Goal: Transaction & Acquisition: Subscribe to service/newsletter

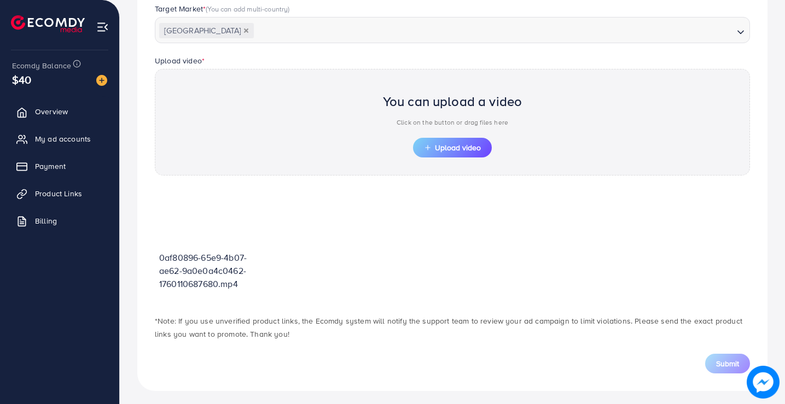
scroll to position [316, 0]
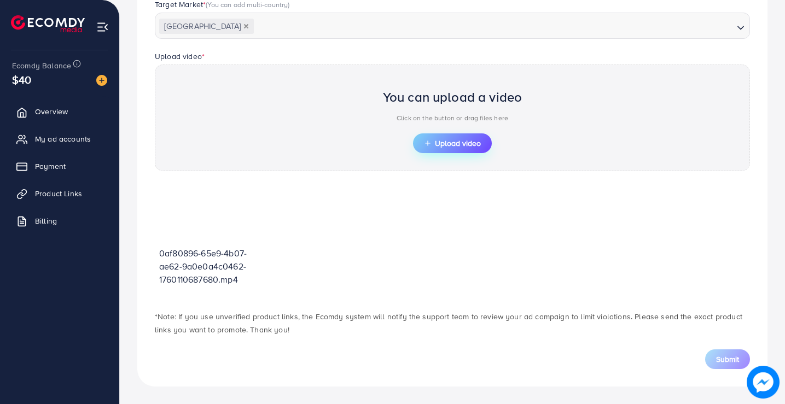
click at [460, 143] on span "Upload video" at bounding box center [452, 144] width 57 height 8
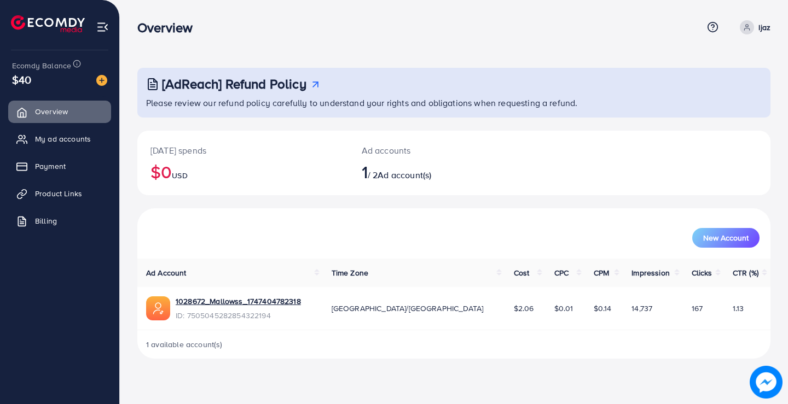
click at [769, 381] on img at bounding box center [765, 382] width 33 height 33
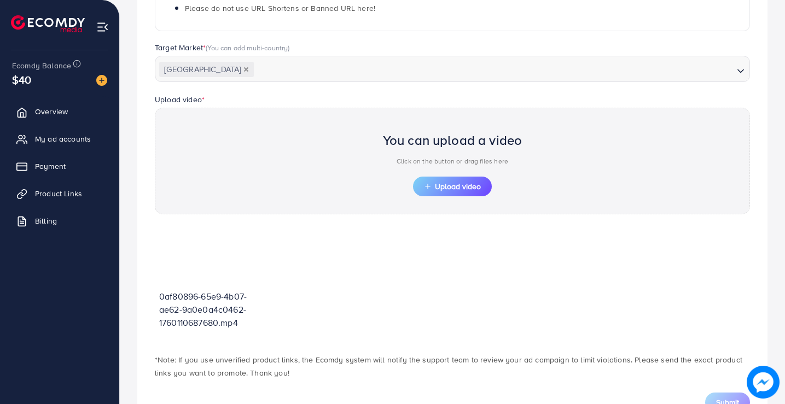
scroll to position [206, 0]
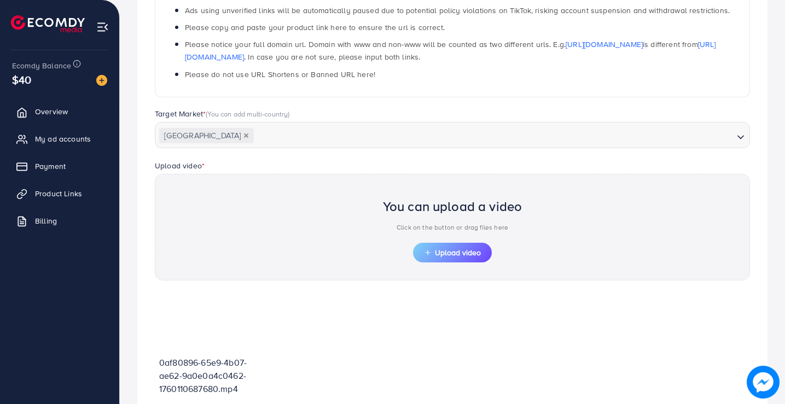
click at [542, 72] on li "Please do not use URL Shortens or Banned URL here!" at bounding box center [463, 74] width 557 height 13
click at [468, 249] on span "Upload video" at bounding box center [452, 253] width 57 height 8
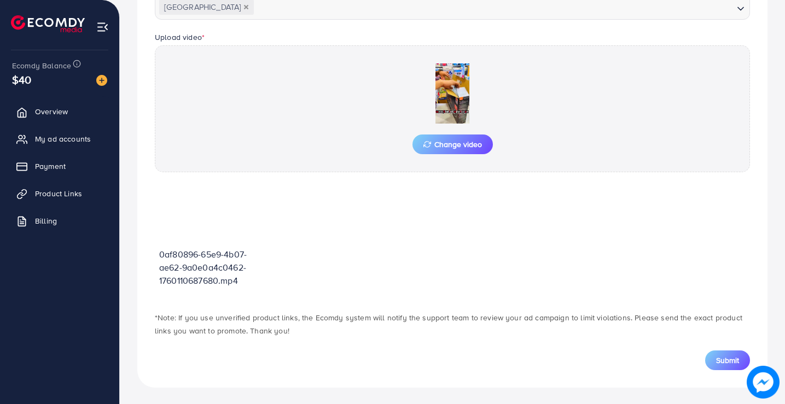
scroll to position [336, 0]
click at [722, 356] on span "Submit" at bounding box center [727, 359] width 23 height 11
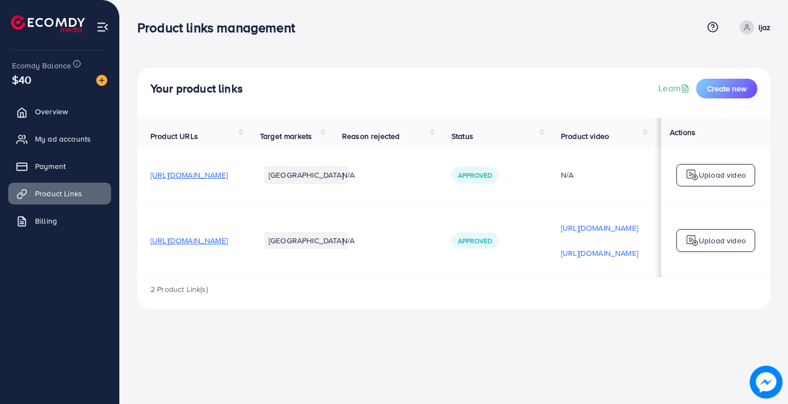
scroll to position [1, 0]
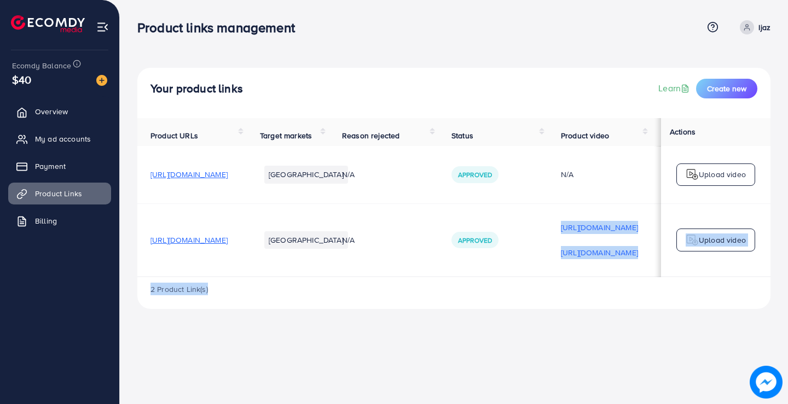
drag, startPoint x: 565, startPoint y: 280, endPoint x: 734, endPoint y: 288, distance: 168.7
click at [734, 288] on div "Product URLs Target markets Reason rejected Status Product video Status video A…" at bounding box center [453, 213] width 633 height 191
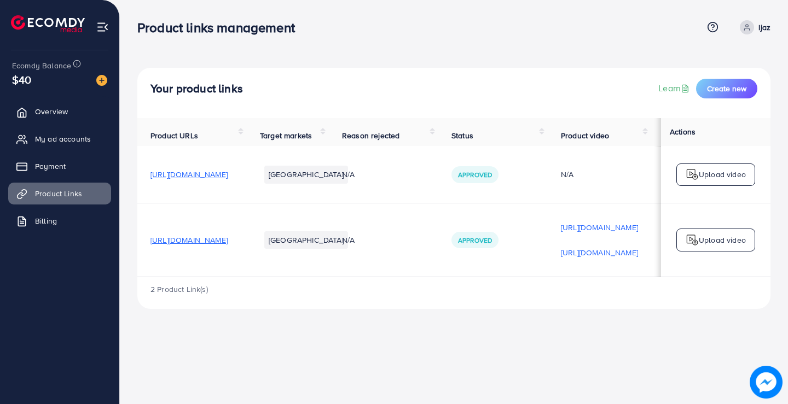
click at [438, 263] on td "N/A" at bounding box center [383, 240] width 109 height 73
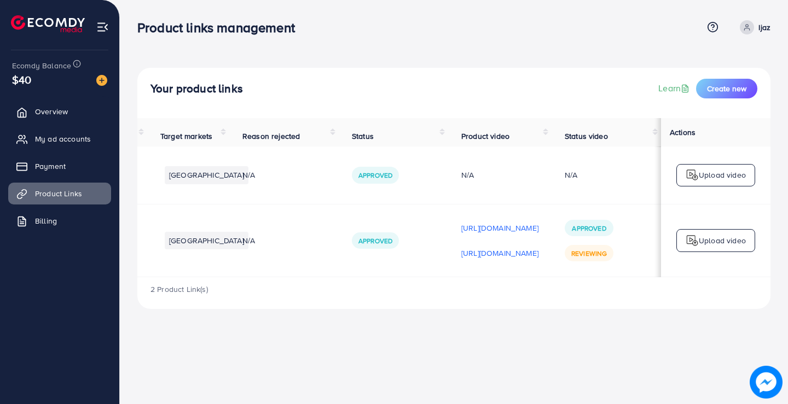
scroll to position [0, 234]
